Goal: Information Seeking & Learning: Compare options

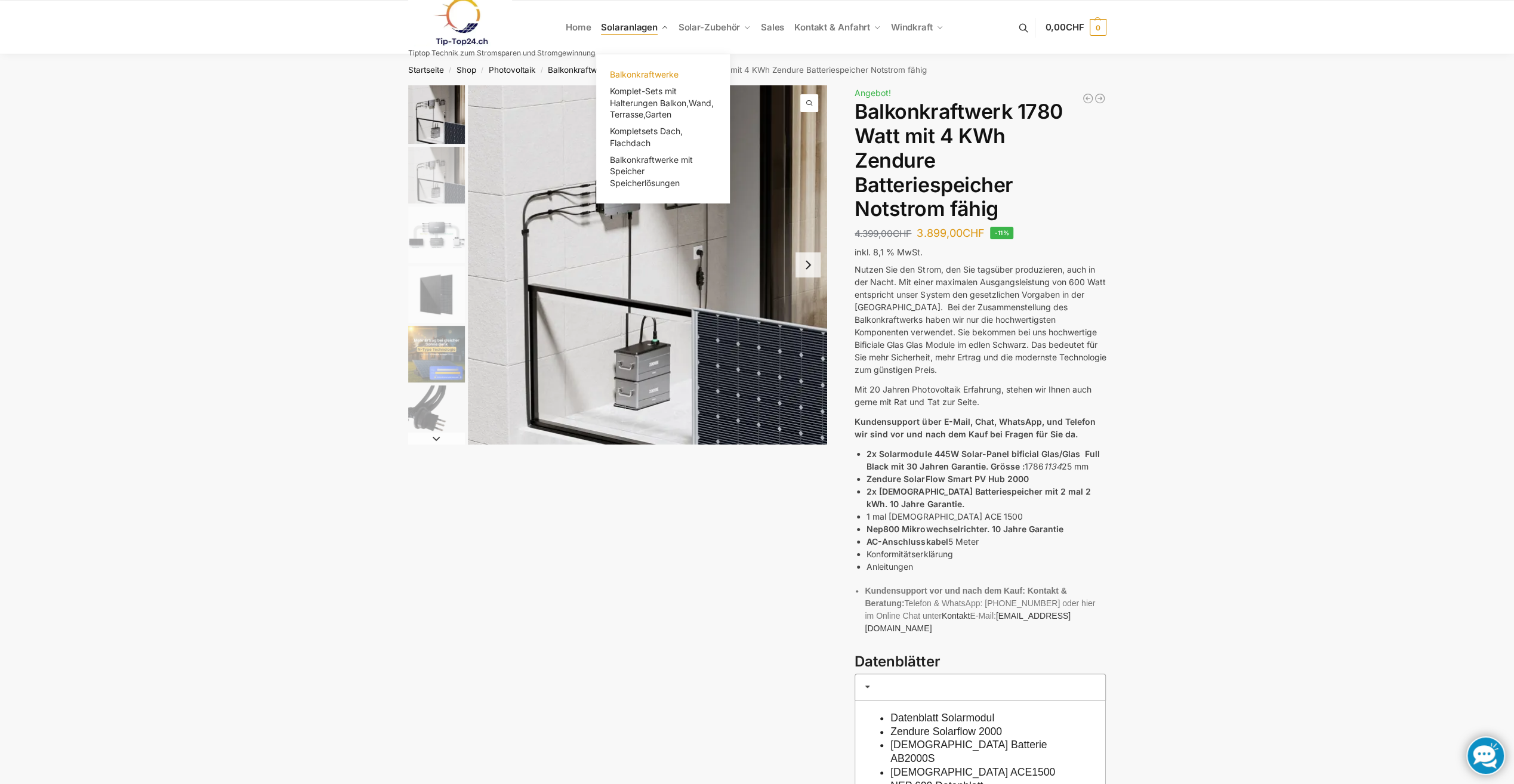
click at [658, 78] on span "Balkonkraftwerke" at bounding box center [644, 74] width 68 height 10
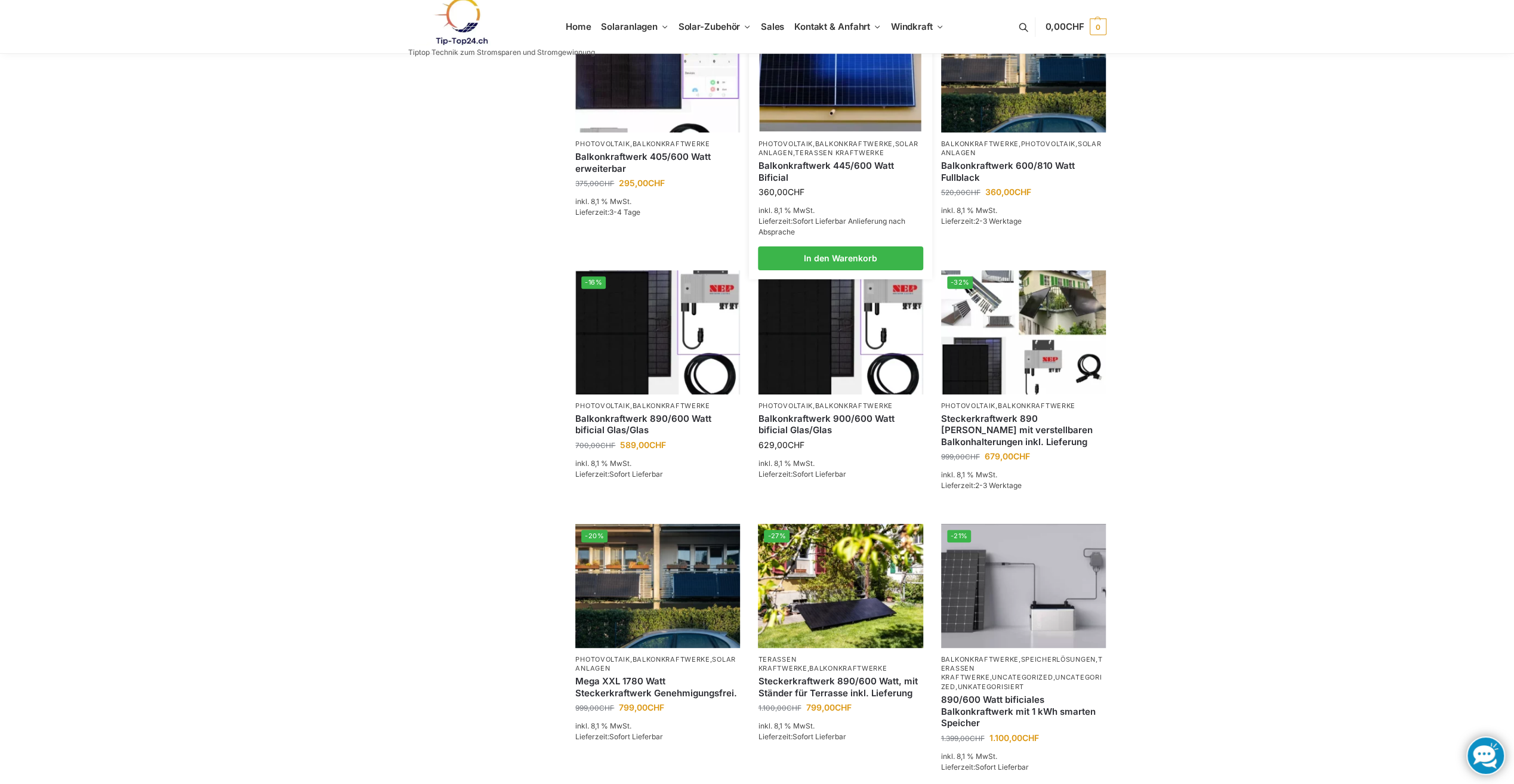
scroll to position [298, 0]
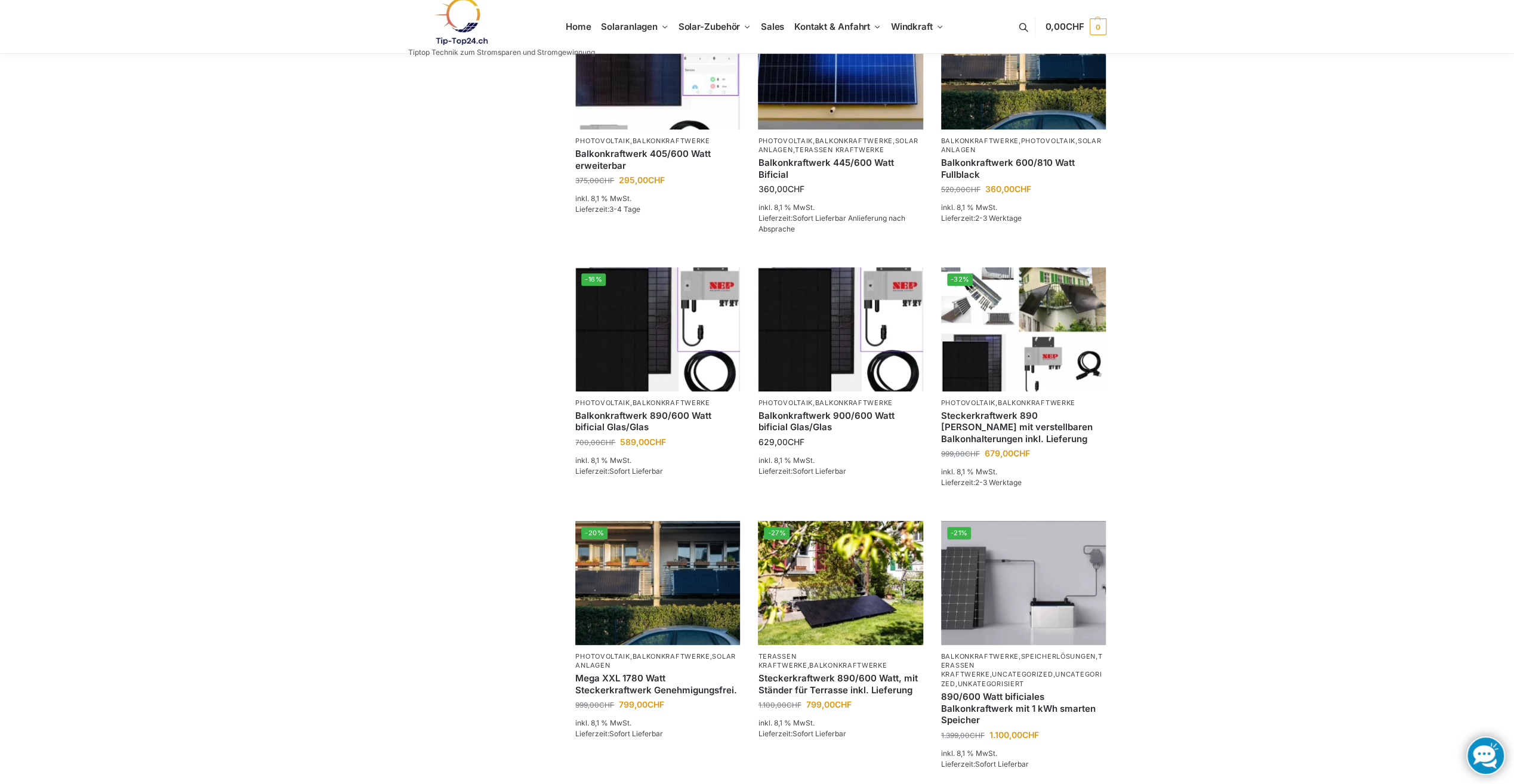
drag, startPoint x: 884, startPoint y: 276, endPoint x: 1158, endPoint y: 308, distance: 275.9
click at [1158, 308] on div "**********" at bounding box center [757, 452] width 1514 height 1393
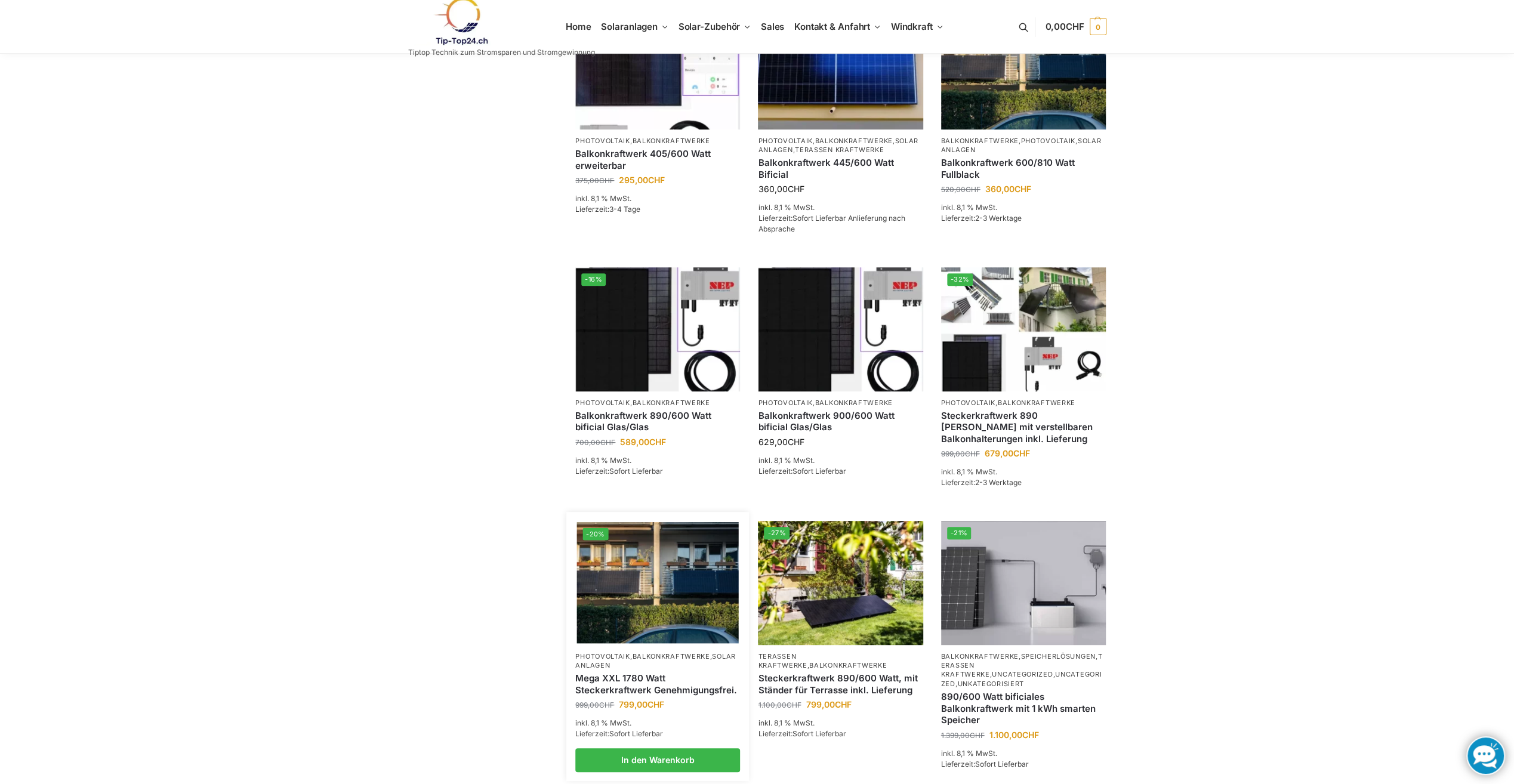
click at [664, 696] on link "Mega XXL 1780 Watt Steckerkraftwerk Genehmigungsfrei." at bounding box center [658, 684] width 164 height 23
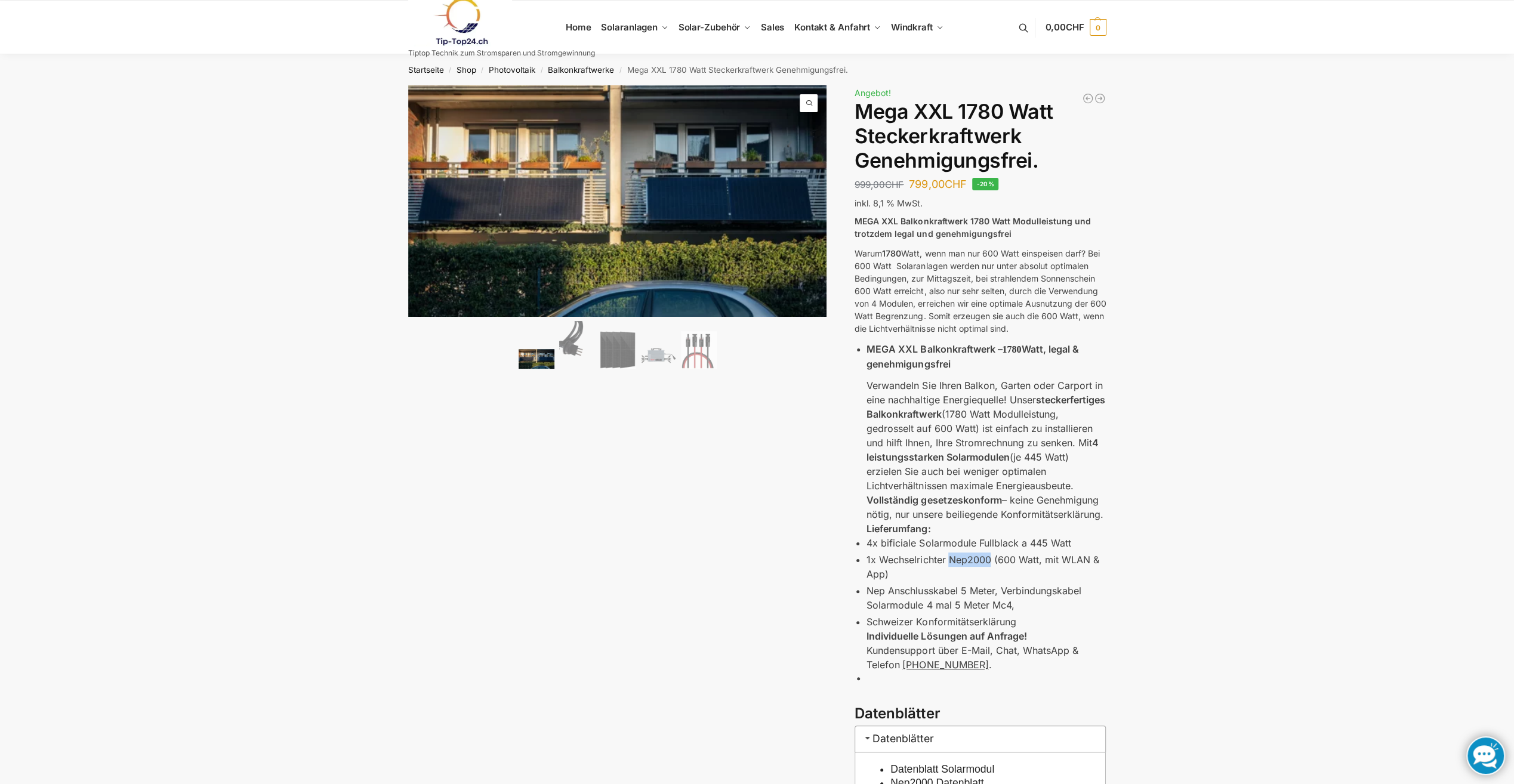
drag, startPoint x: 950, startPoint y: 557, endPoint x: 989, endPoint y: 557, distance: 39.0
click at [989, 557] on p "1x Wechselrichter Nep2000 (600 Watt, mit WLAN & App)" at bounding box center [986, 566] width 240 height 28
copy p "Nep2000"
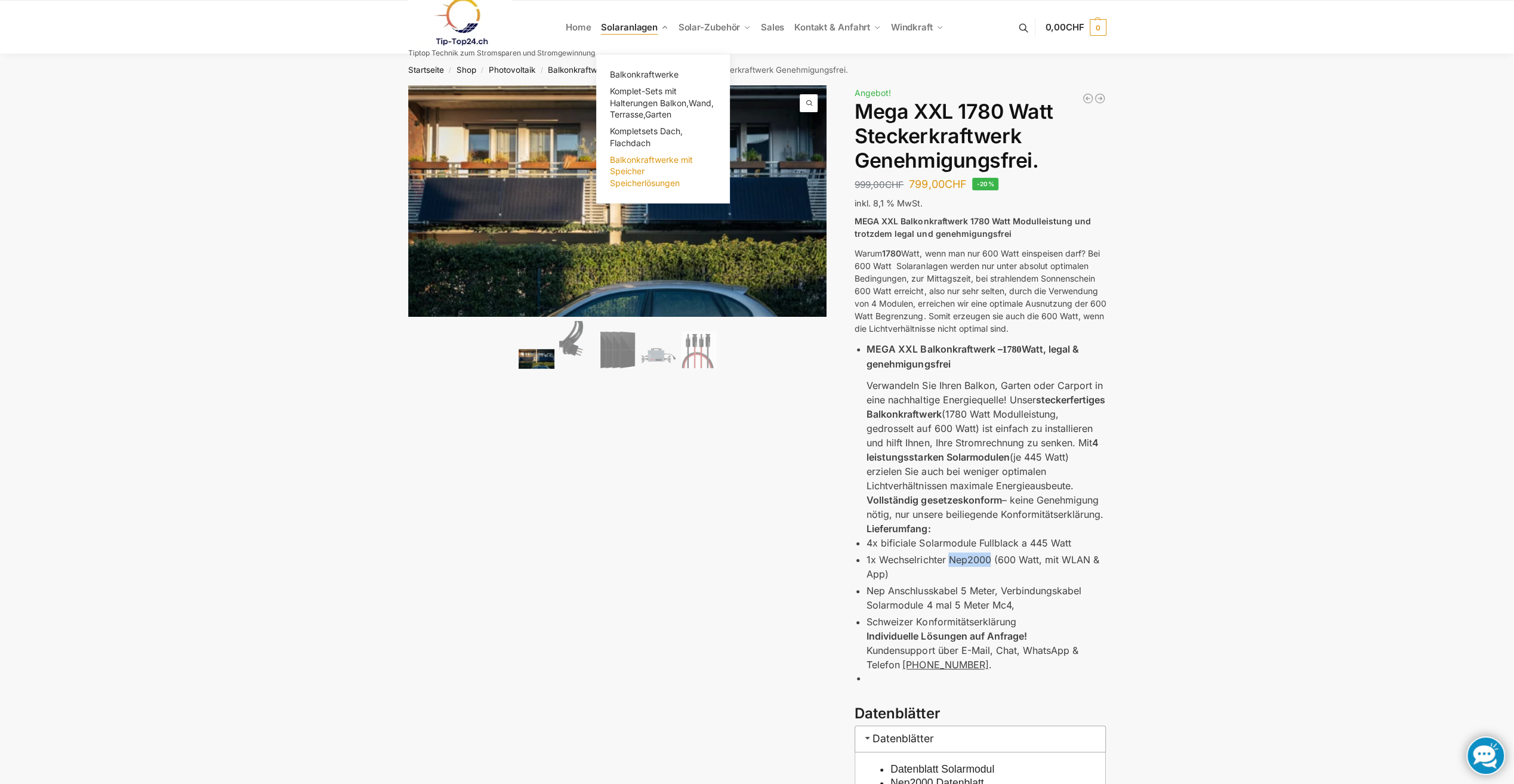
click at [619, 162] on span "Balkonkraftwerke mit Speicher Speicherlösungen" at bounding box center [651, 171] width 83 height 34
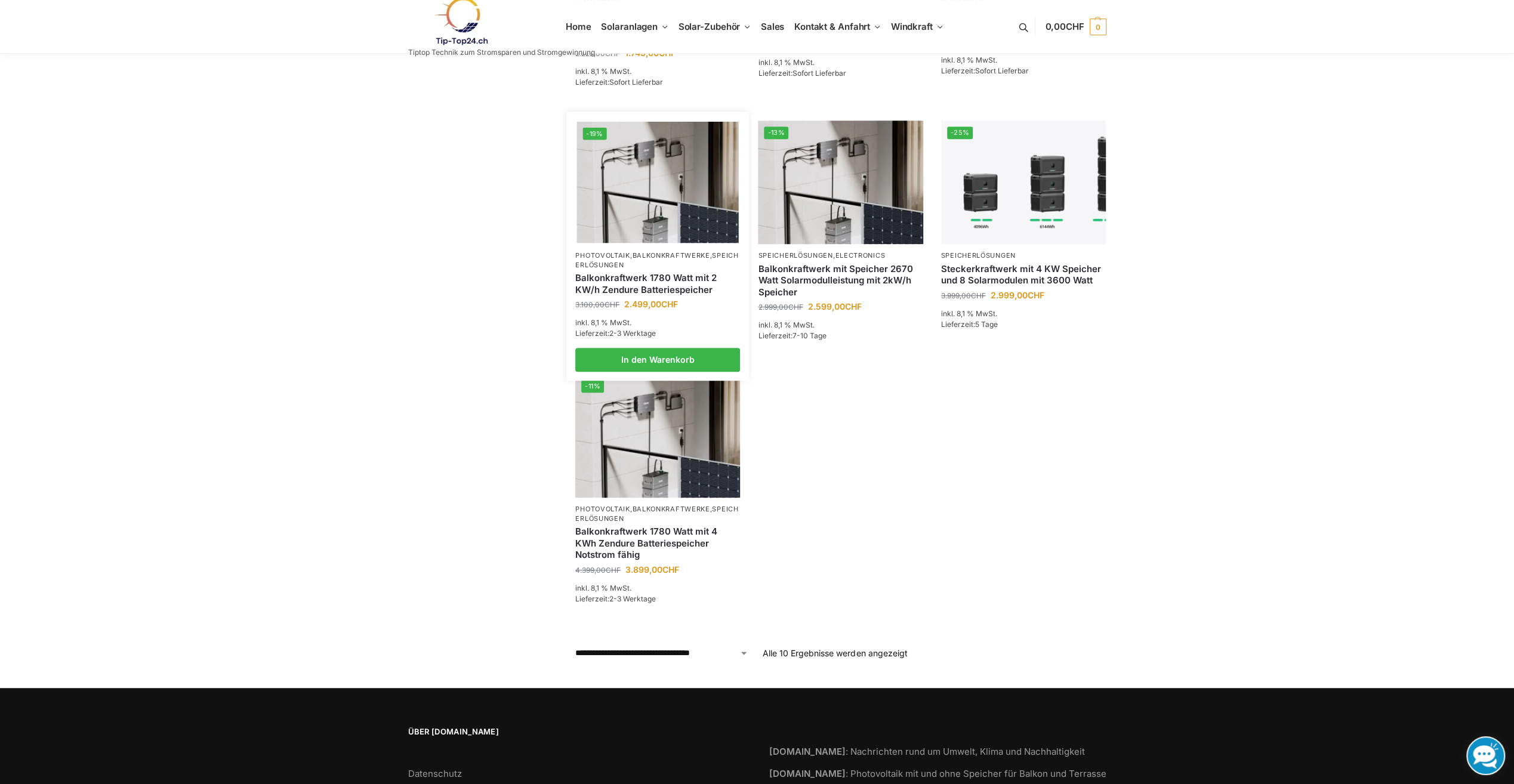
scroll to position [597, 0]
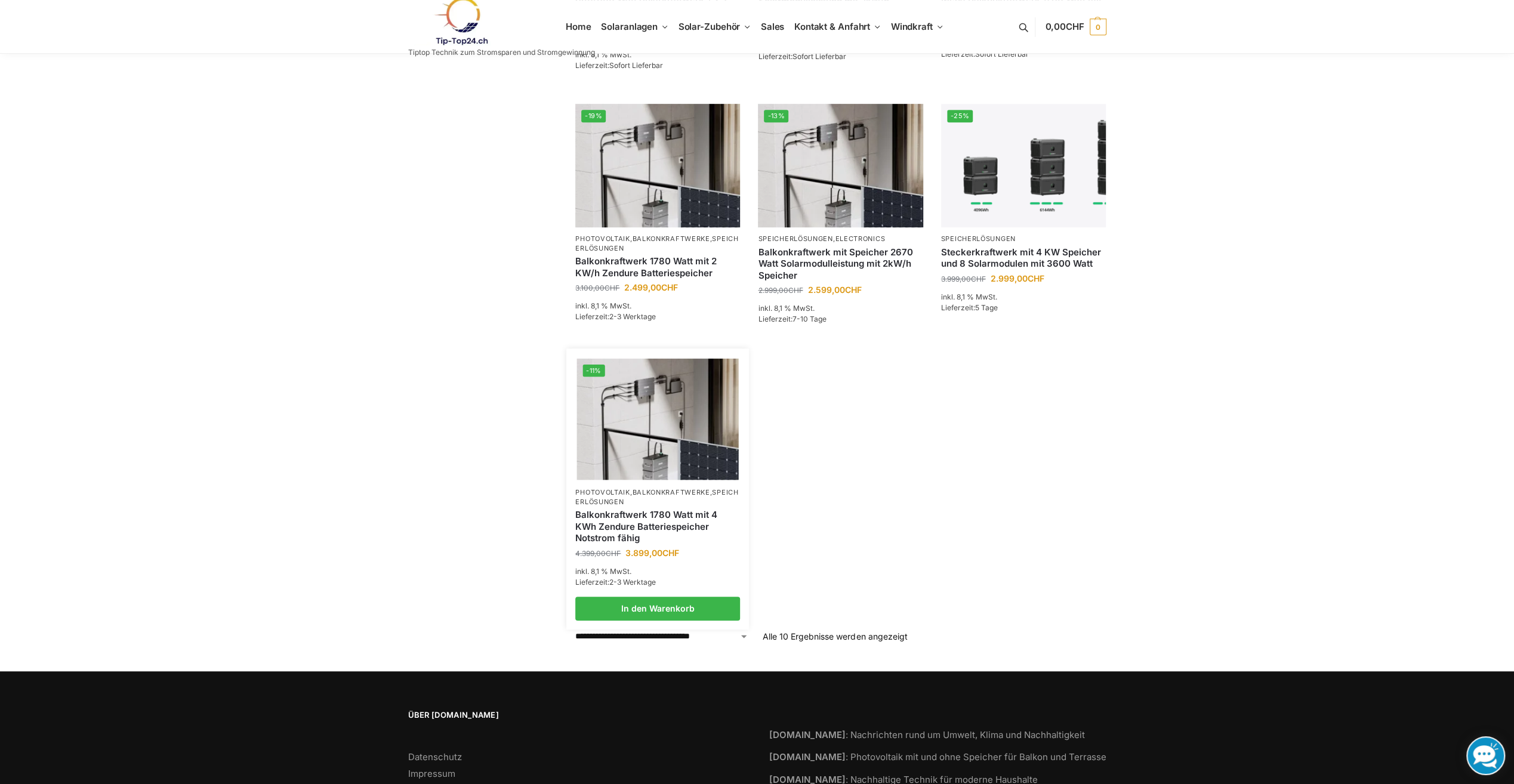
click at [608, 517] on link "Balkonkraftwerk 1780 Watt mit 4 KWh Zendure Batteriespeicher Notstrom fähig" at bounding box center [658, 527] width 164 height 35
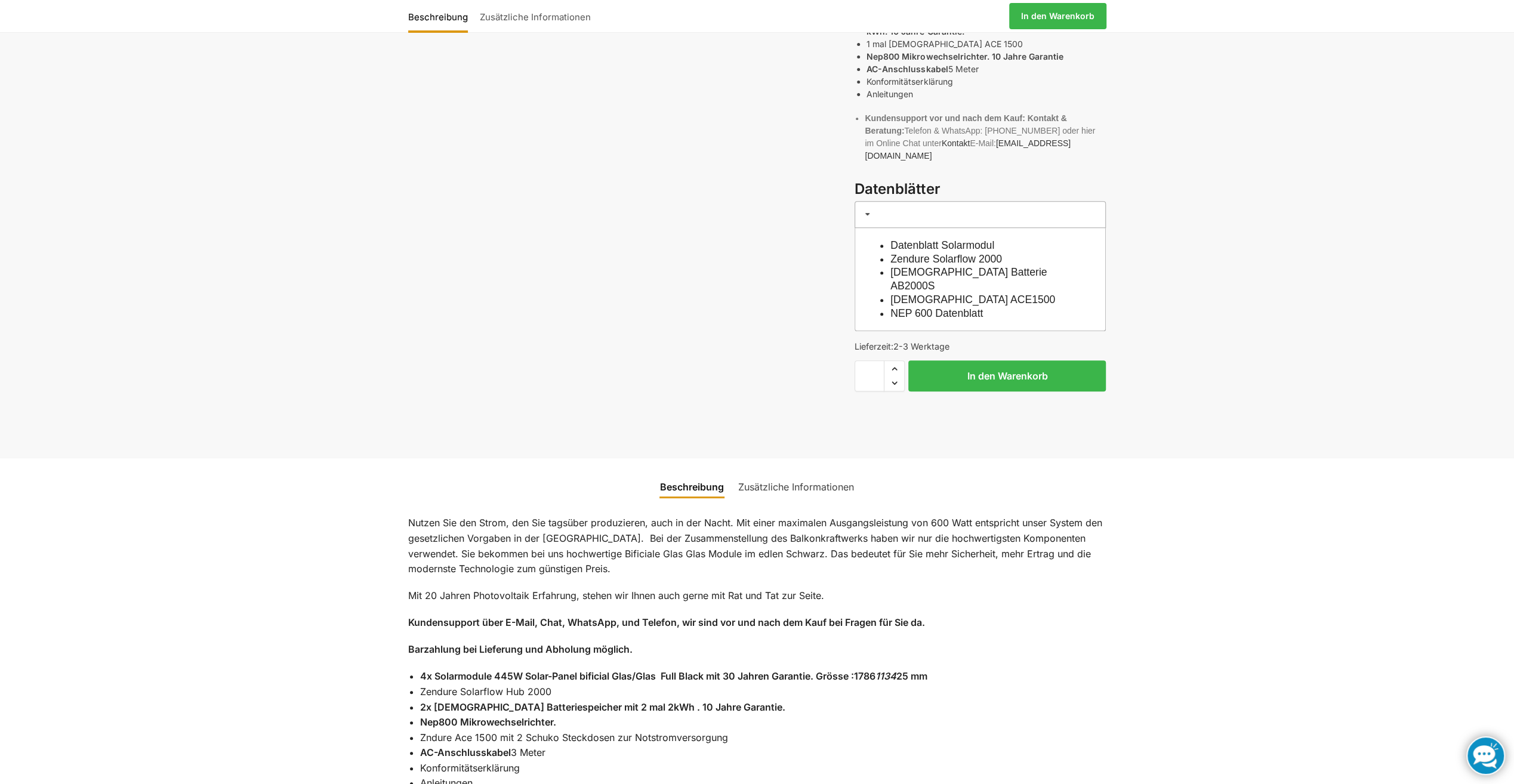
scroll to position [537, 0]
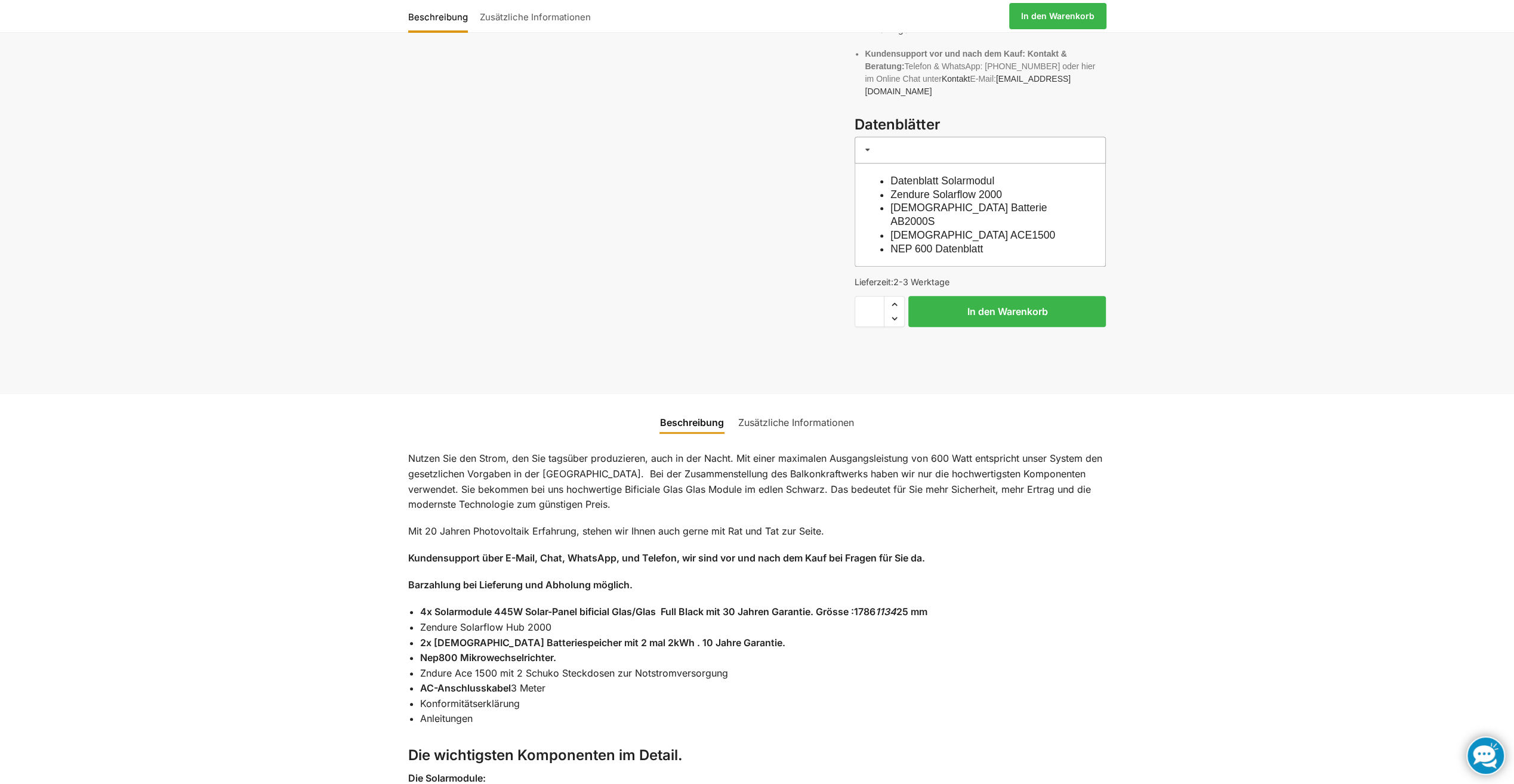
click at [476, 651] on strong "Nep800 Mikrowechselrichter." at bounding box center [488, 657] width 136 height 12
drag, startPoint x: 421, startPoint y: 614, endPoint x: 552, endPoint y: 623, distance: 131.3
click at [552, 651] on strong "Nep800 Mikrowechselrichter." at bounding box center [488, 657] width 136 height 12
copy strong "Nep800 Mikrowechselrichter"
